Goal: Navigation & Orientation: Find specific page/section

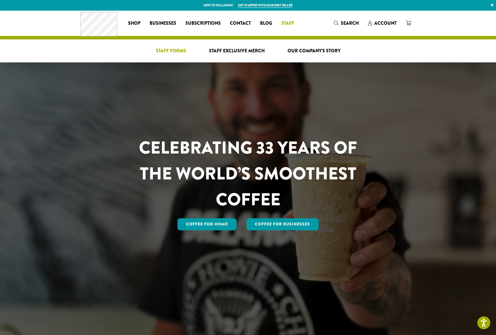
click at [176, 52] on span "Staff Forms" at bounding box center [171, 50] width 30 height 7
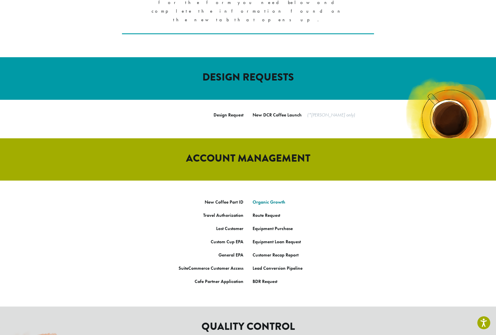
scroll to position [176, 0]
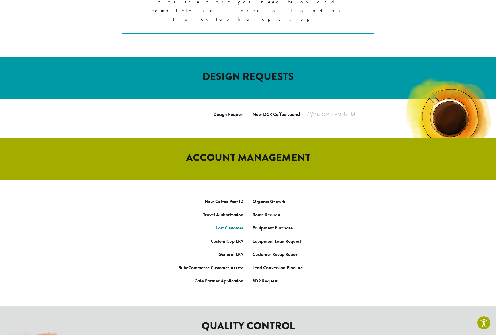
click at [236, 225] on strong "Lost Customer" at bounding box center [229, 228] width 27 height 6
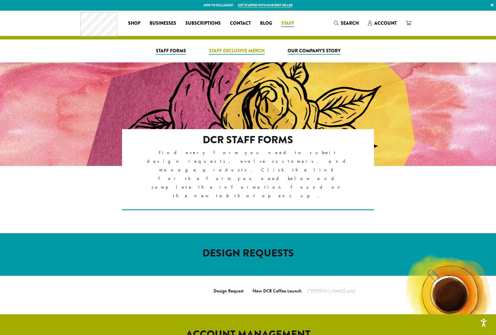
click at [238, 52] on span "Staff Exclusive Merch" at bounding box center [237, 50] width 56 height 7
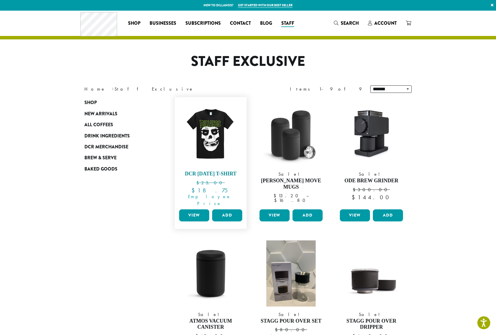
click at [218, 136] on img at bounding box center [211, 133] width 66 height 66
click at [217, 136] on img at bounding box center [211, 133] width 66 height 66
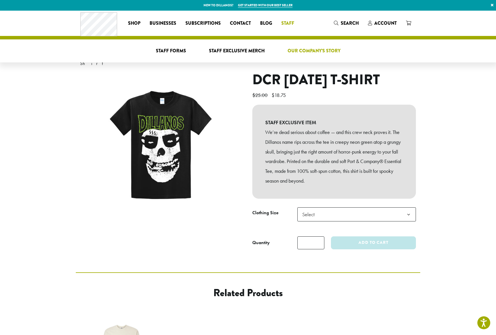
click at [320, 53] on span "Our Company’s Story" at bounding box center [314, 50] width 53 height 7
